Goal: Task Accomplishment & Management: Manage account settings

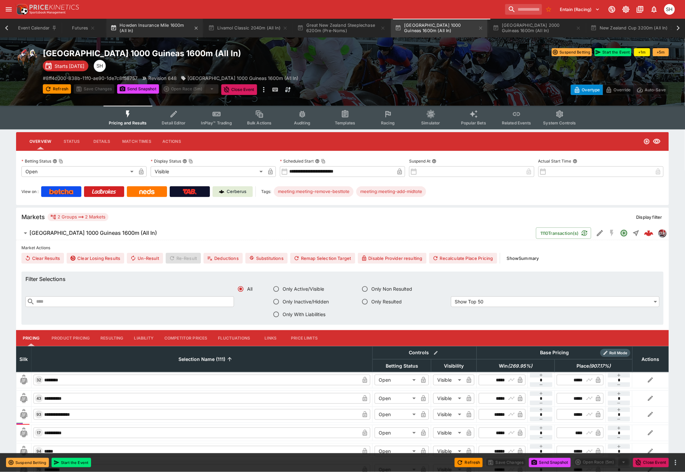
scroll to position [0, 6]
click at [191, 29] on icon "button" at bounding box center [190, 27] width 5 height 5
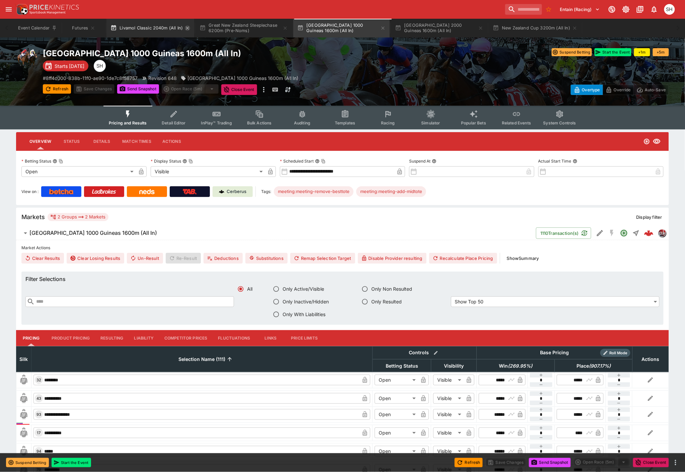
click at [186, 28] on icon "button" at bounding box center [187, 27] width 5 height 5
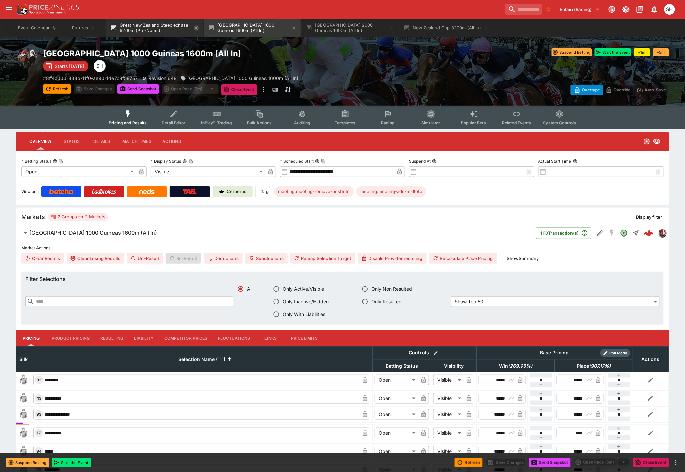
click at [197, 28] on icon "button" at bounding box center [196, 27] width 3 height 3
click at [198, 28] on icon "button" at bounding box center [195, 27] width 5 height 5
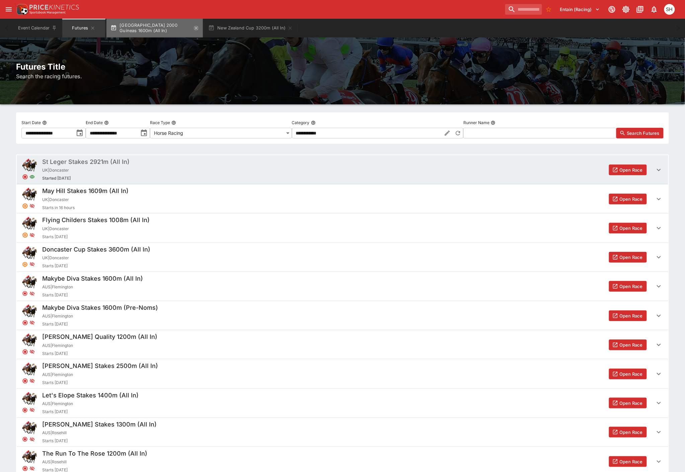
click at [197, 29] on icon "button" at bounding box center [195, 27] width 5 height 5
click at [194, 28] on icon "button" at bounding box center [192, 27] width 5 height 5
click at [671, 10] on div "SH" at bounding box center [669, 9] width 11 height 11
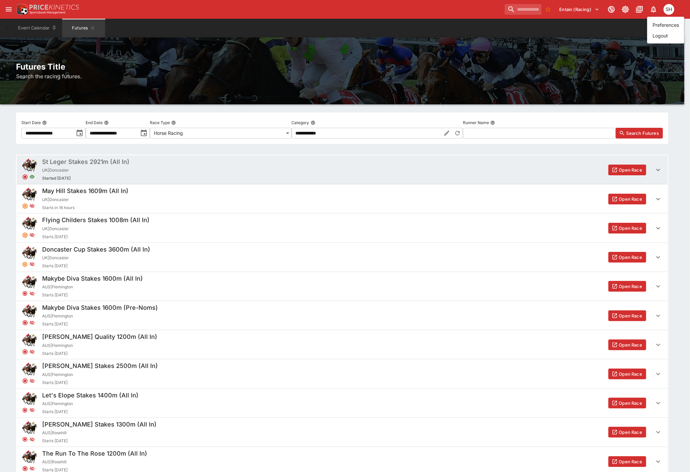
click at [665, 36] on li "Logout" at bounding box center [666, 35] width 37 height 11
